Goal: Information Seeking & Learning: Learn about a topic

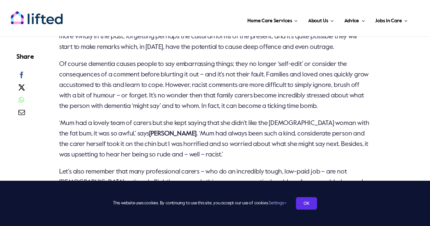
scroll to position [591, 0]
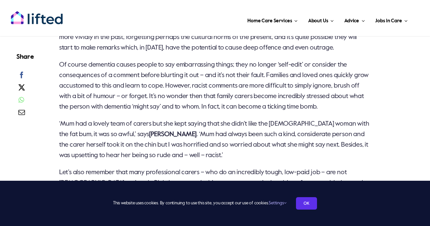
click at [218, 154] on p "‘Mum had a lovely team of carers but she kept saying that she didn’t like the […" at bounding box center [215, 140] width 312 height 42
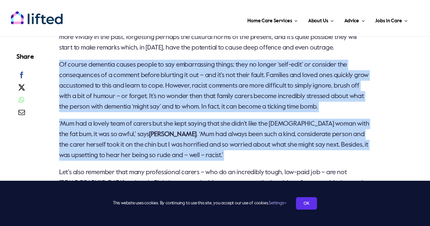
drag, startPoint x: 218, startPoint y: 154, endPoint x: 242, endPoint y: 101, distance: 57.6
click at [242, 101] on div "[PERSON_NAME] reveals why cultural and generational differences have made racis…" at bounding box center [215, 132] width 312 height 437
click at [242, 101] on p "Of course dementia causes people to say embarrassing things; they no longer ‘se…" at bounding box center [215, 86] width 312 height 53
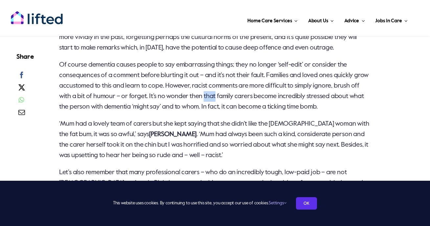
click at [242, 101] on p "Of course dementia causes people to say embarrassing things; they no longer ‘se…" at bounding box center [215, 86] width 312 height 53
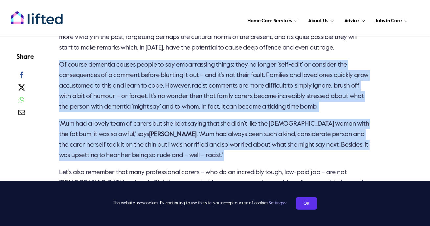
drag, startPoint x: 242, startPoint y: 101, endPoint x: 215, endPoint y: 124, distance: 34.7
click at [215, 124] on div "[PERSON_NAME] reveals why cultural and generational differences have made racis…" at bounding box center [215, 132] width 312 height 437
click at [215, 124] on p "‘Mum had a lovely team of carers but she kept saying that she didn’t like the […" at bounding box center [215, 140] width 312 height 42
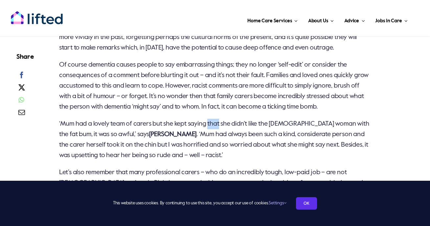
click at [215, 124] on p "‘Mum had a lovely team of carers but she kept saying that she didn’t like the […" at bounding box center [215, 140] width 312 height 42
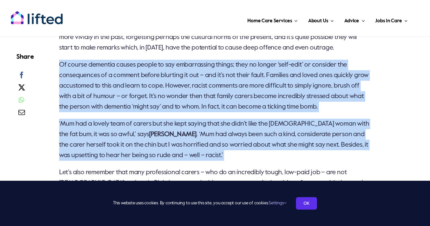
drag, startPoint x: 215, startPoint y: 124, endPoint x: 239, endPoint y: 97, distance: 36.0
click at [239, 97] on div "[PERSON_NAME] reveals why cultural and generational differences have made racis…" at bounding box center [215, 132] width 312 height 437
click at [239, 97] on p "Of course dementia causes people to say embarrassing things; they no longer ‘se…" at bounding box center [215, 86] width 312 height 53
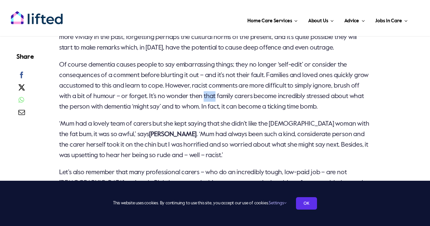
click at [239, 97] on p "Of course dementia causes people to say embarrassing things; they no longer ‘se…" at bounding box center [215, 86] width 312 height 53
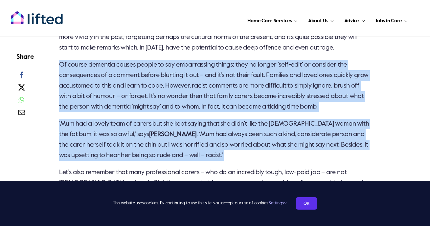
drag, startPoint x: 239, startPoint y: 97, endPoint x: 211, endPoint y: 128, distance: 41.9
click at [211, 128] on div "[PERSON_NAME] reveals why cultural and generational differences have made racis…" at bounding box center [215, 132] width 312 height 437
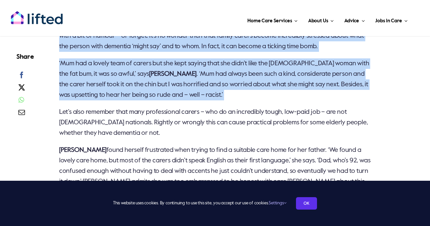
scroll to position [666, 0]
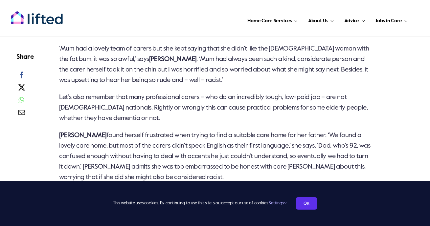
click at [223, 145] on p "[PERSON_NAME] found herself frustrated when trying to find a suitable care home…" at bounding box center [215, 156] width 312 height 53
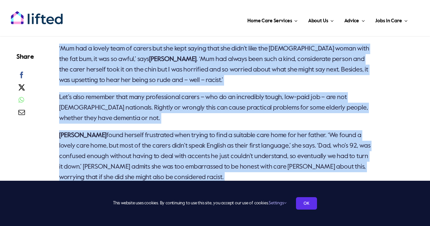
drag, startPoint x: 223, startPoint y: 145, endPoint x: 232, endPoint y: 79, distance: 66.3
click at [232, 79] on div "[PERSON_NAME] reveals why cultural and generational differences have made racis…" at bounding box center [215, 57] width 312 height 437
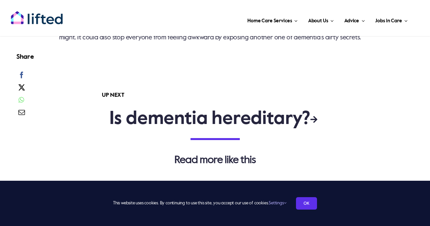
scroll to position [917, 0]
